Goal: Check status: Check status

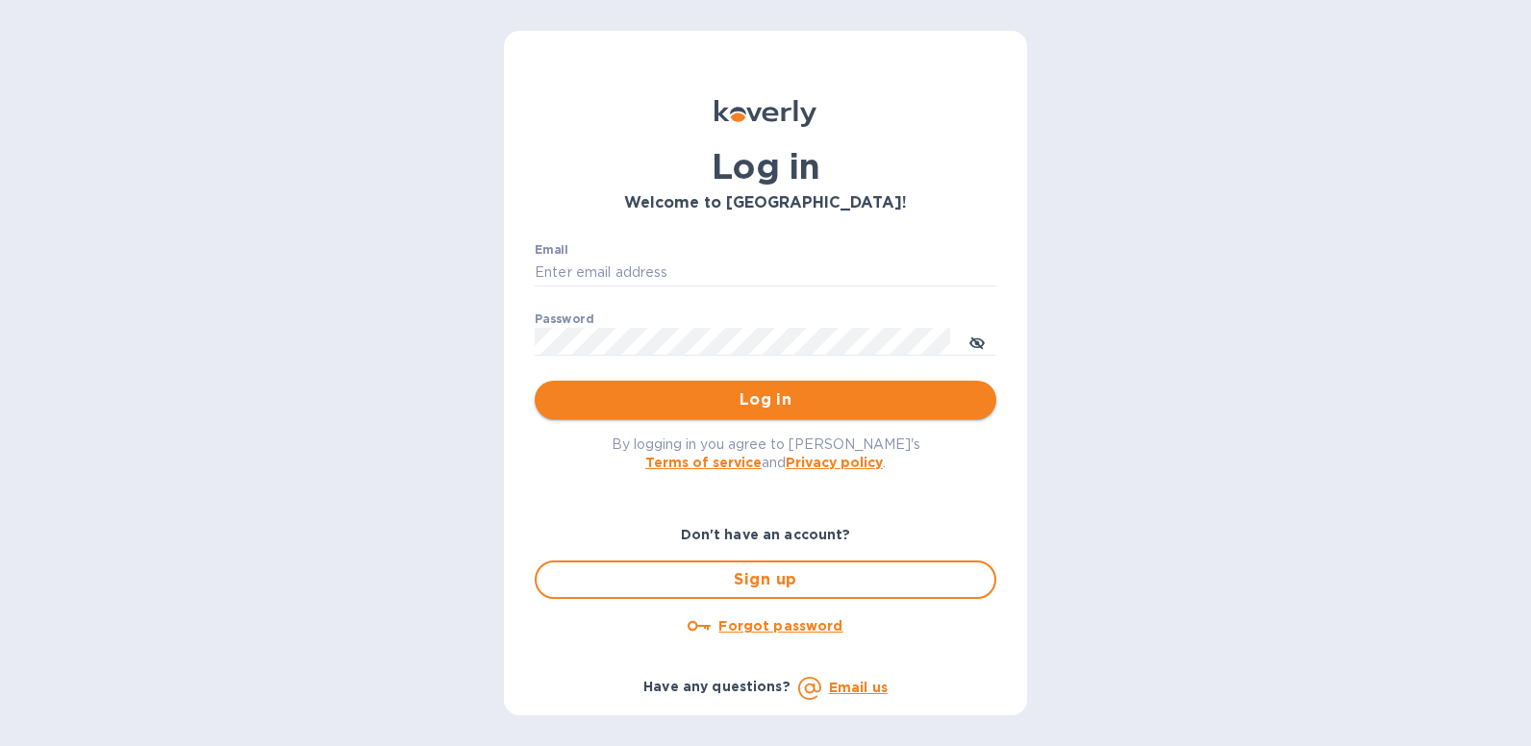
type input "[EMAIL_ADDRESS][DOMAIN_NAME]"
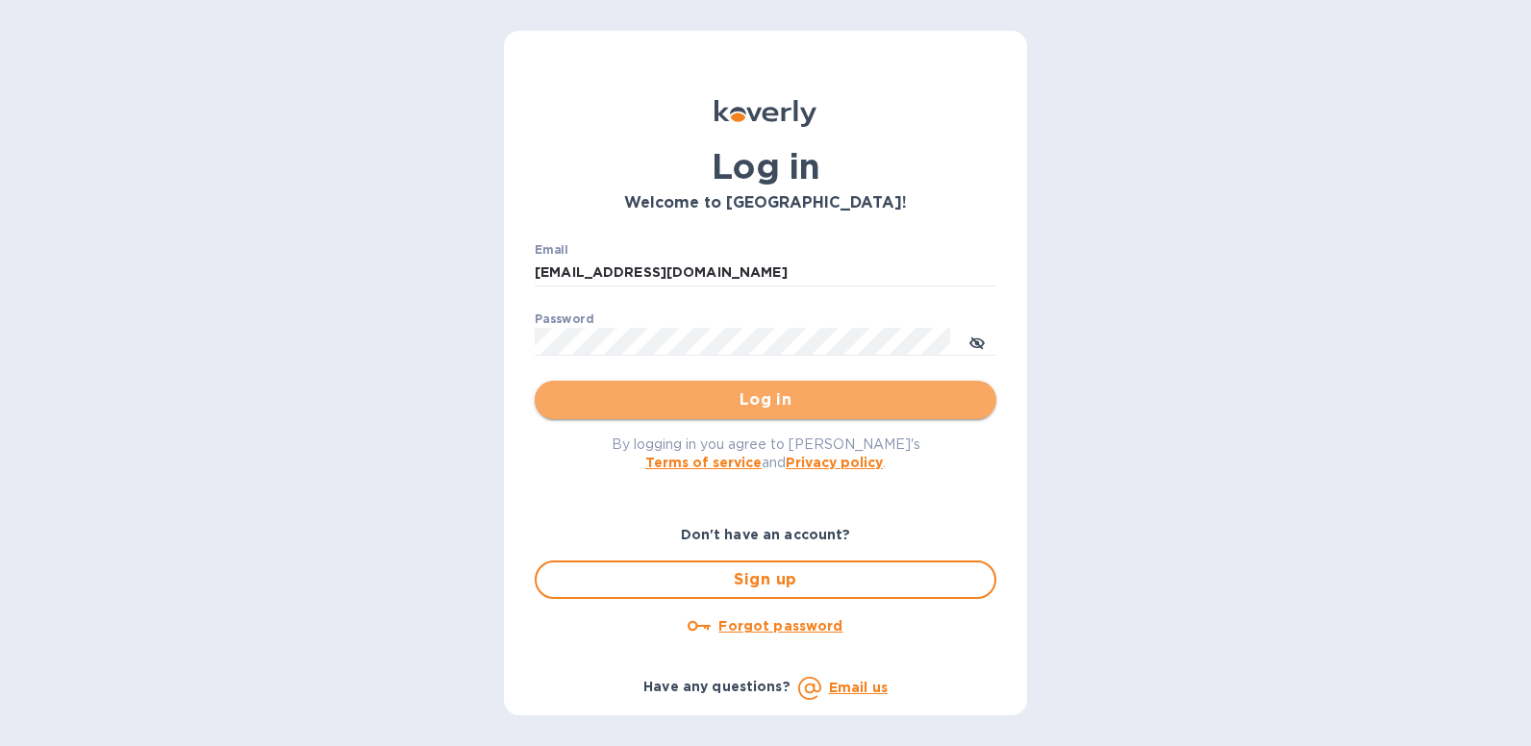
click at [740, 397] on span "Log in" at bounding box center [765, 399] width 431 height 23
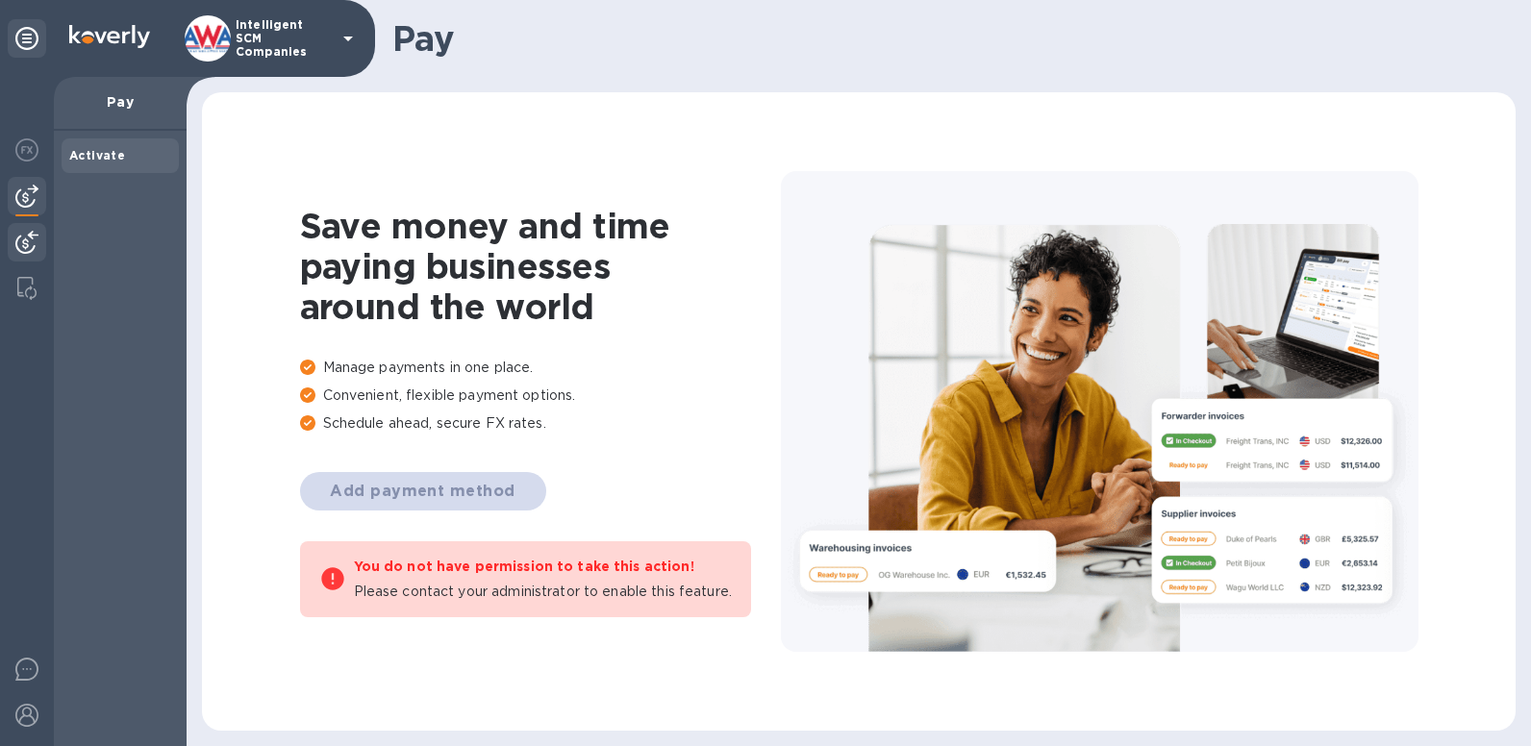
click at [40, 244] on div at bounding box center [27, 244] width 38 height 42
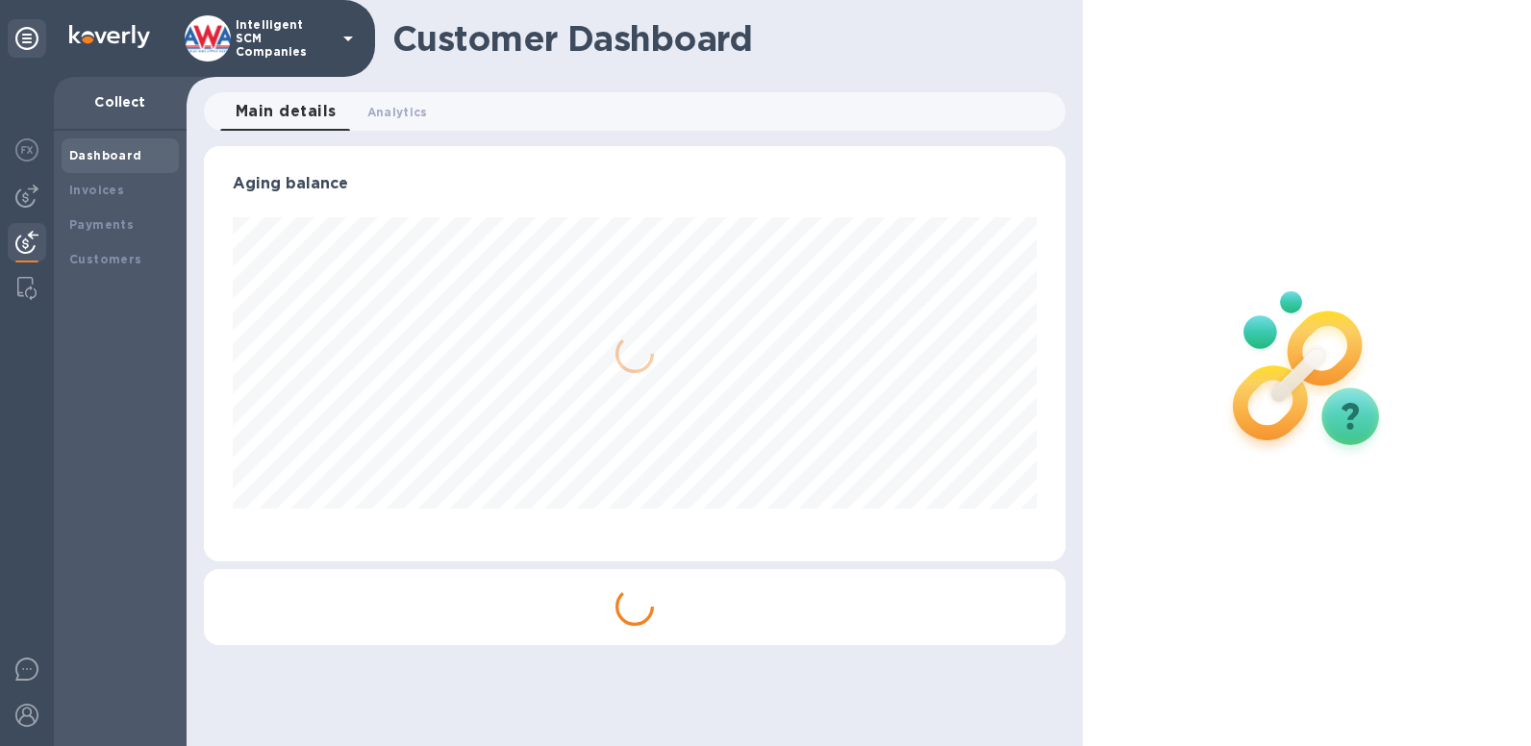
scroll to position [415, 862]
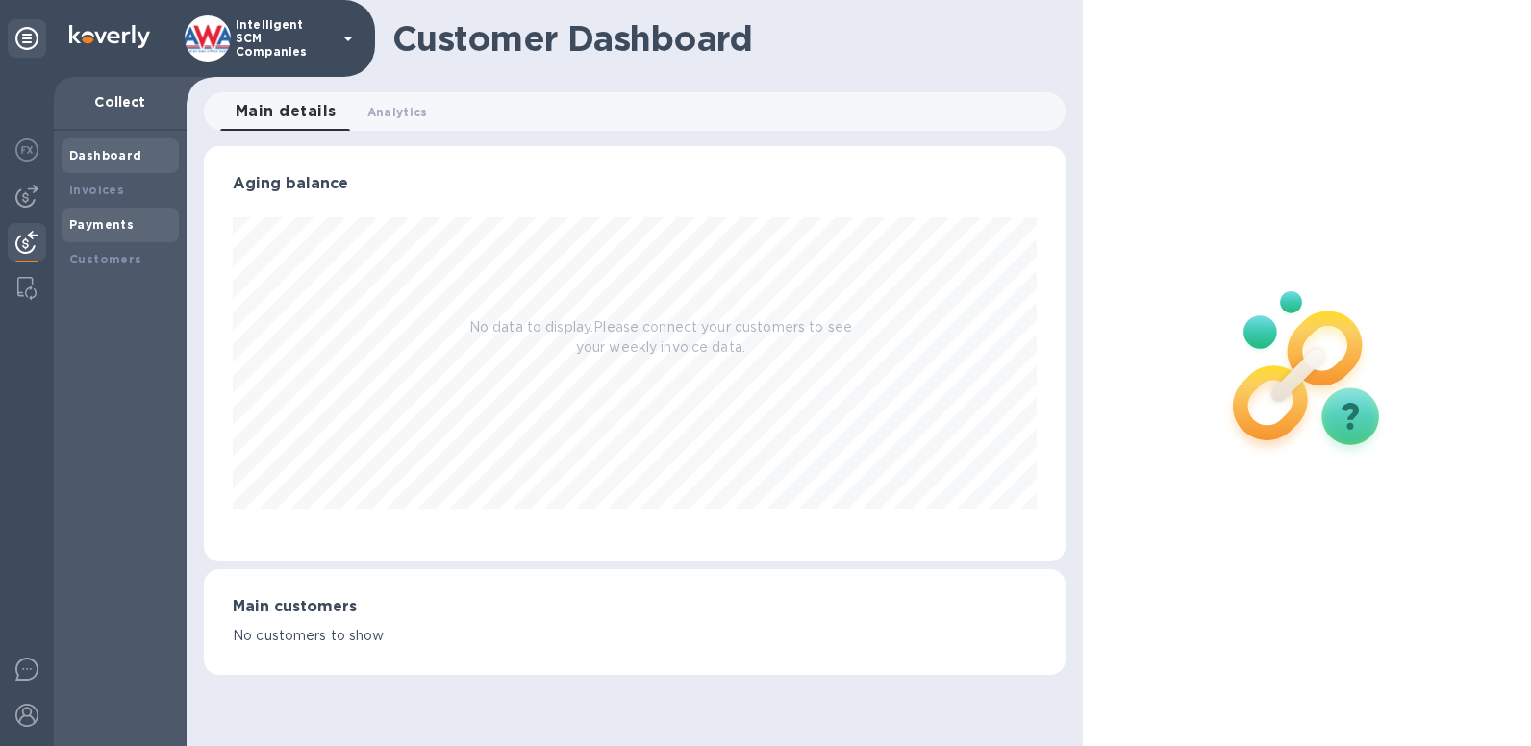
click at [122, 217] on b "Payments" at bounding box center [101, 224] width 64 height 14
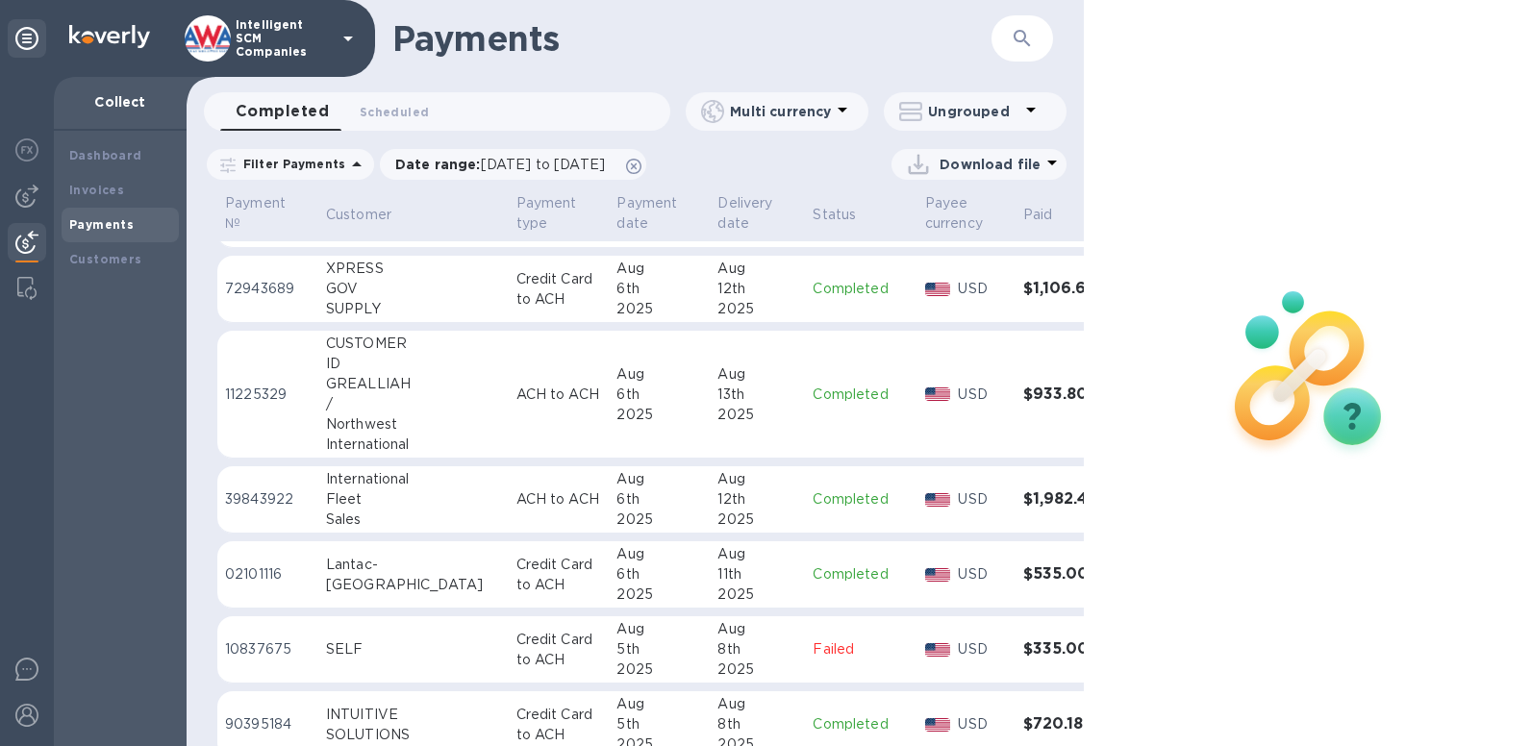
scroll to position [4864, 0]
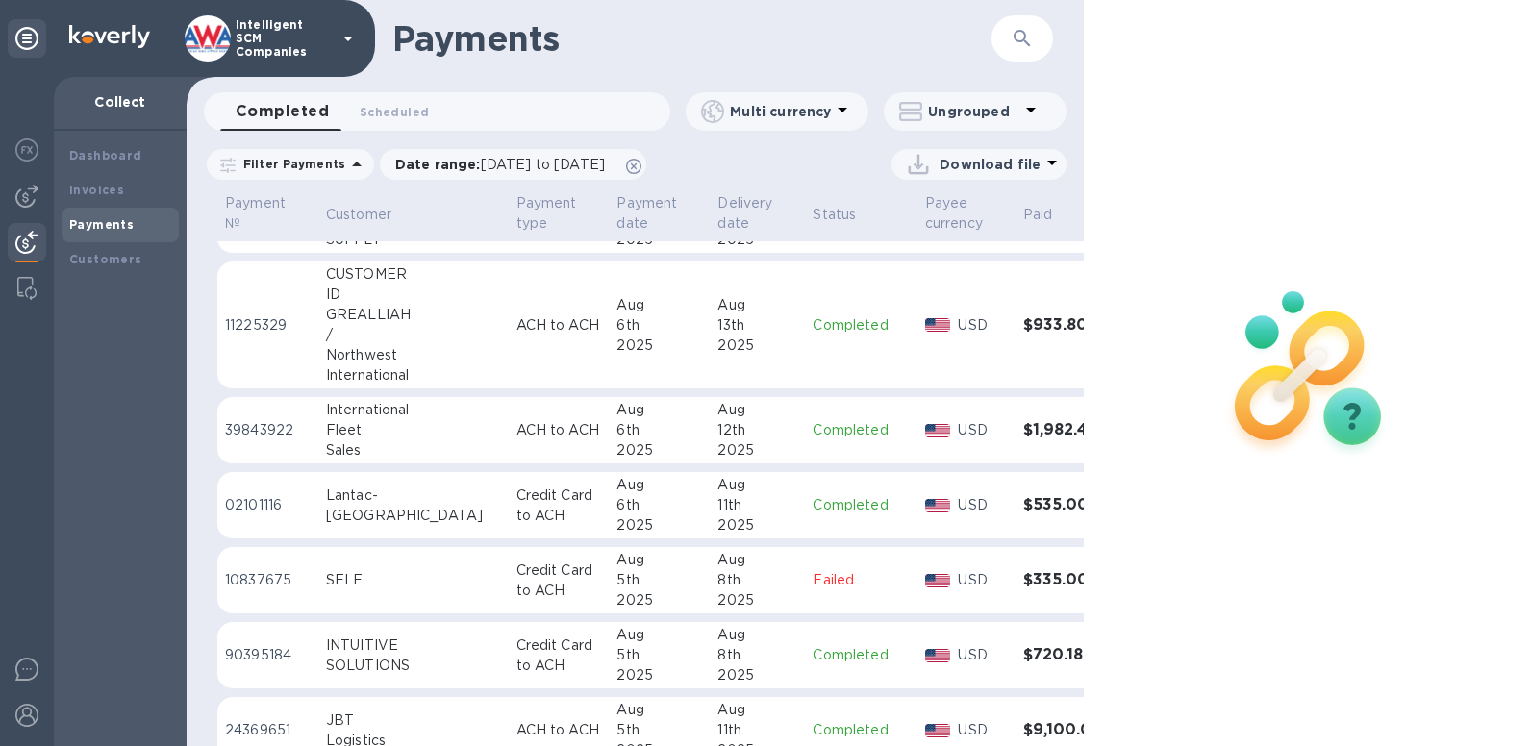
drag, startPoint x: 1083, startPoint y: 681, endPoint x: 1089, endPoint y: 667, distance: 15.1
click at [1089, 667] on div at bounding box center [1308, 373] width 449 height 746
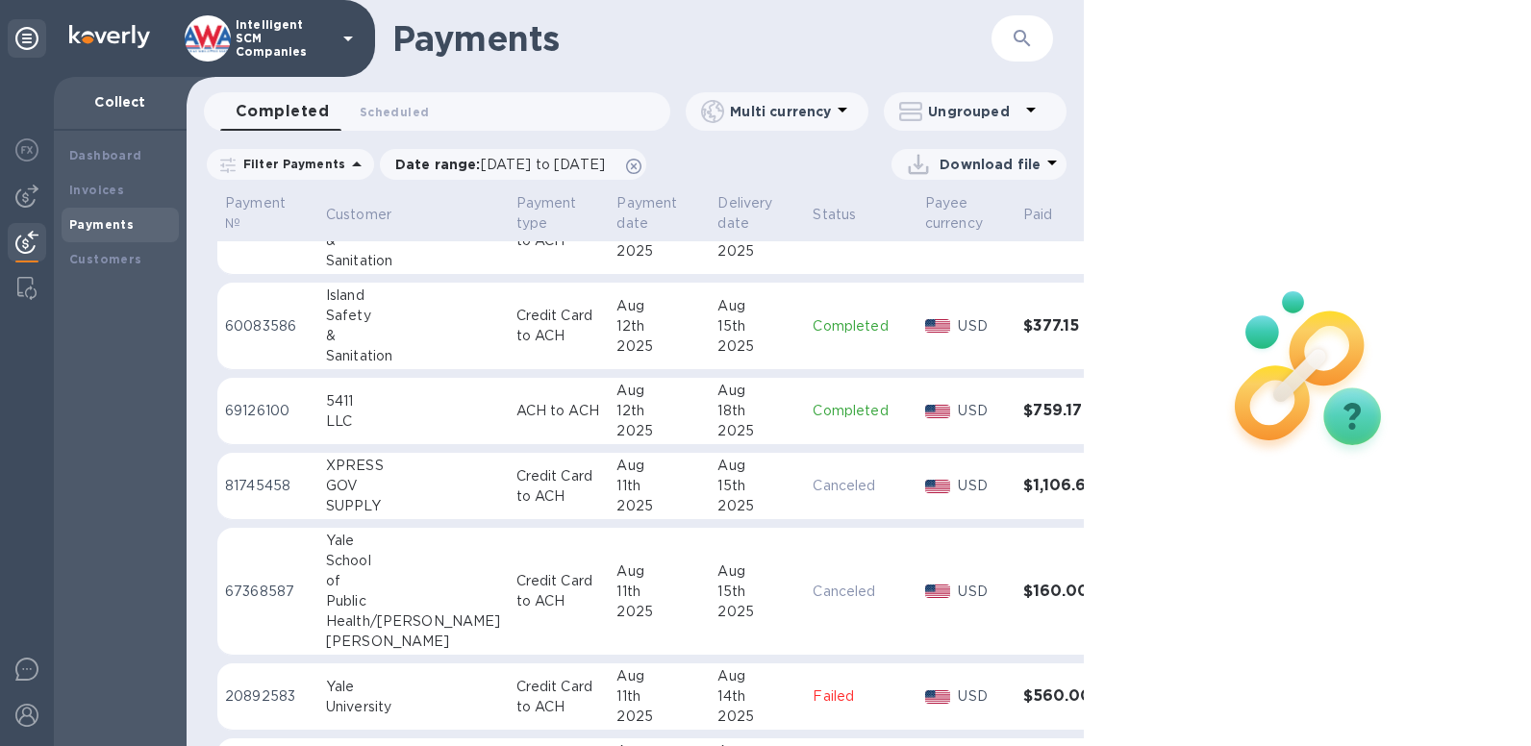
scroll to position [3526, 0]
